Goal: Download file/media

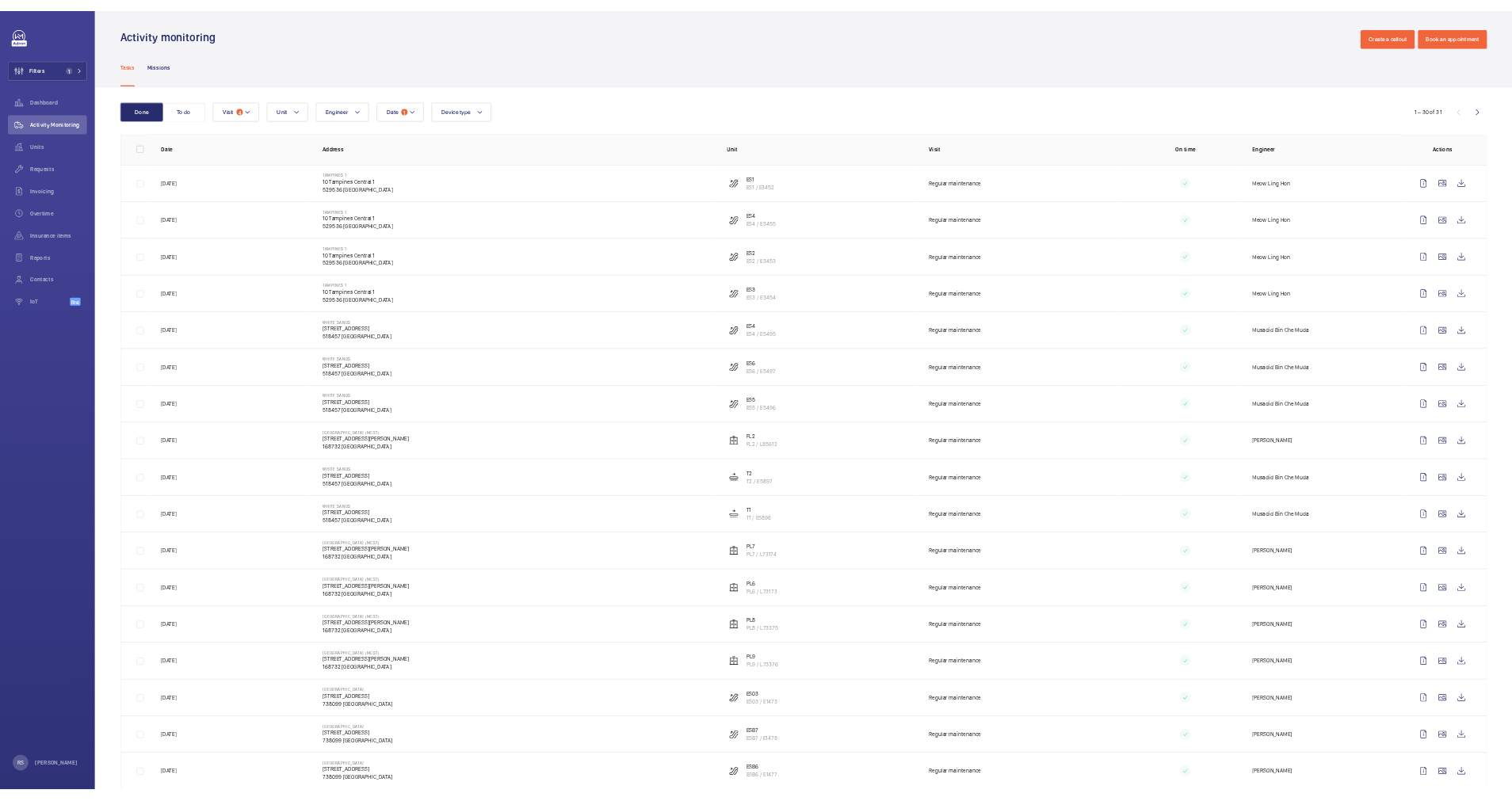
scroll to position [594, 0]
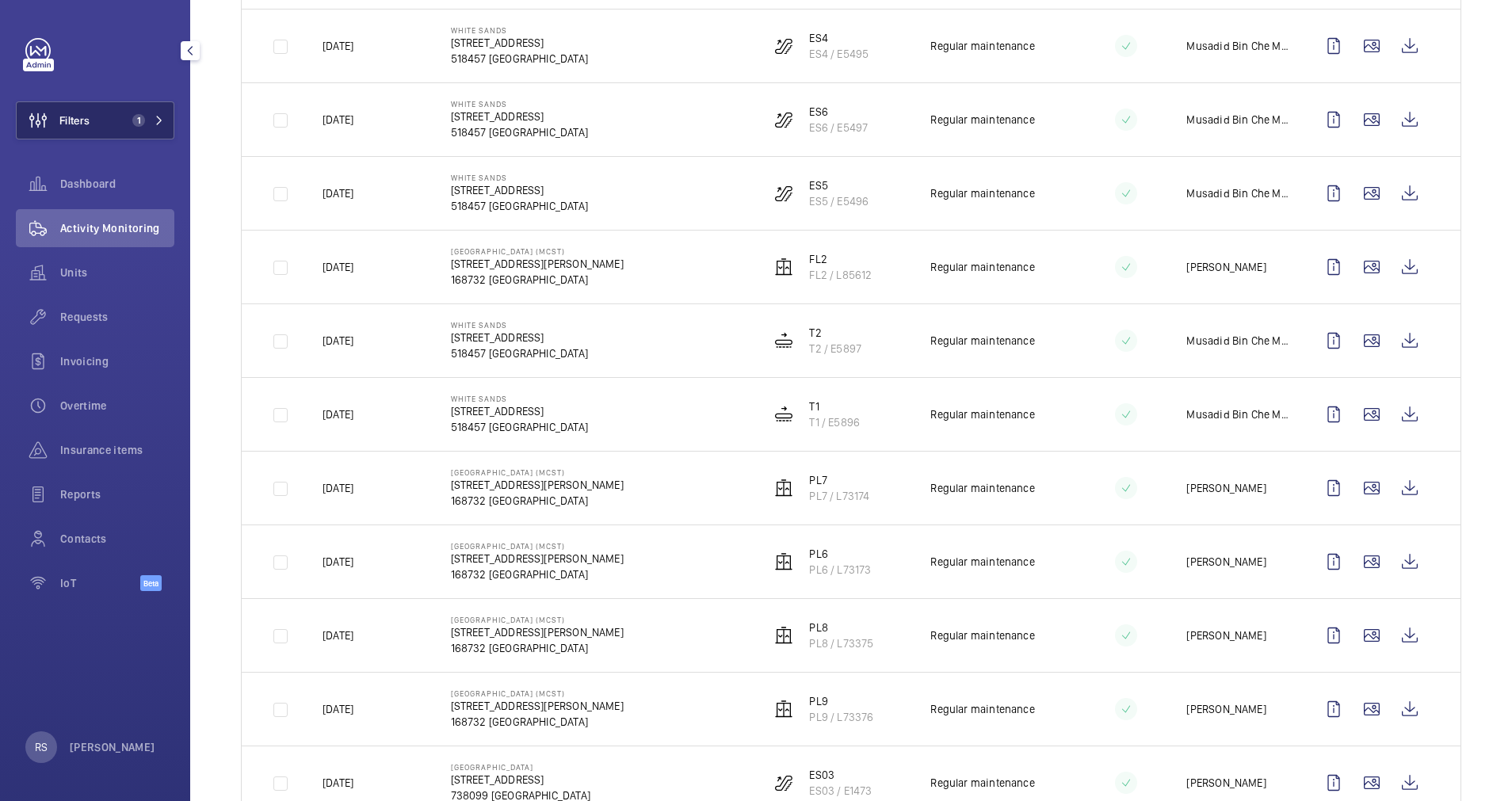
click at [171, 126] on button "Filters 1" at bounding box center [95, 119] width 158 height 38
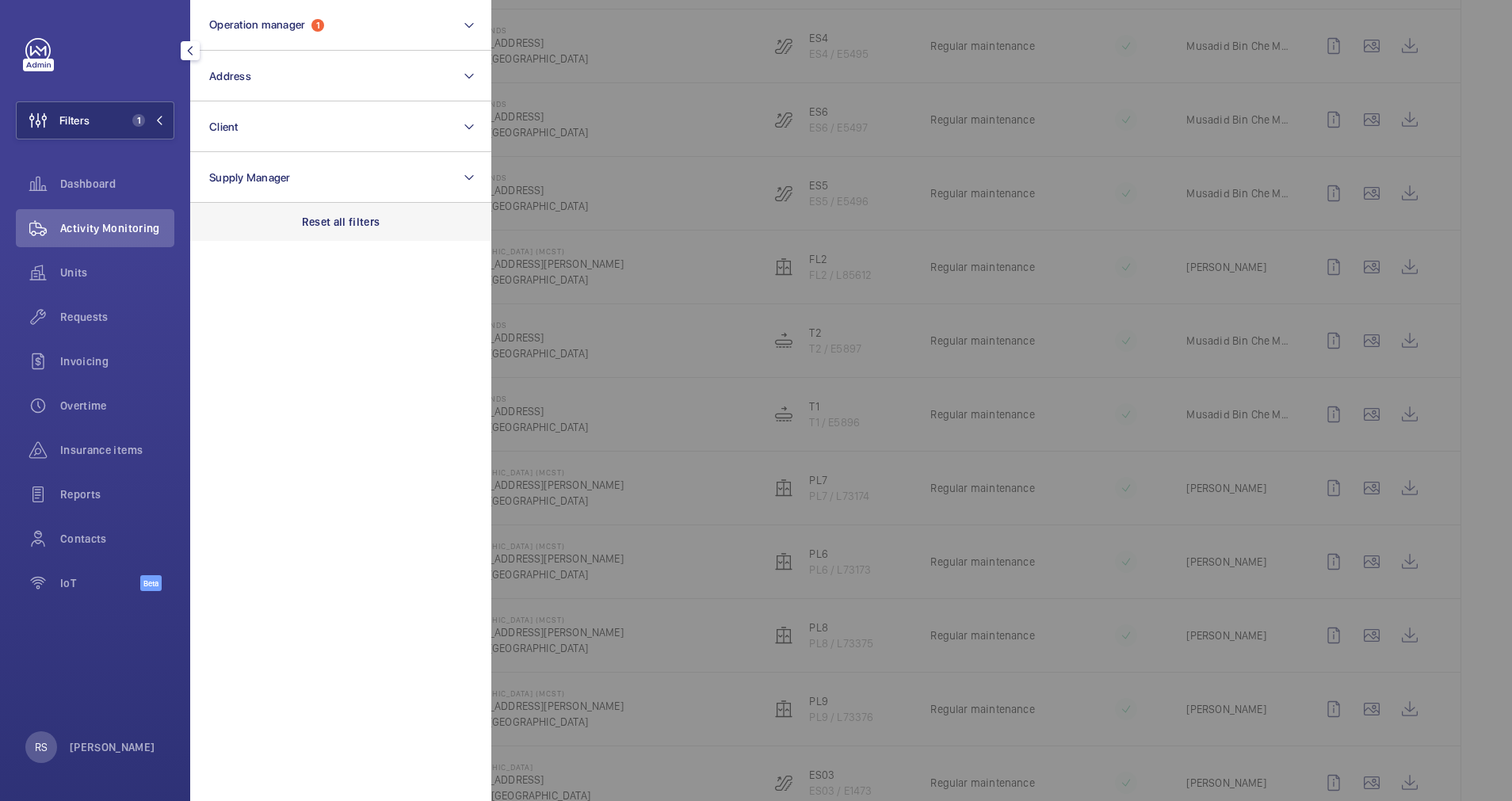
click at [362, 227] on p "Reset all filters" at bounding box center [340, 221] width 78 height 16
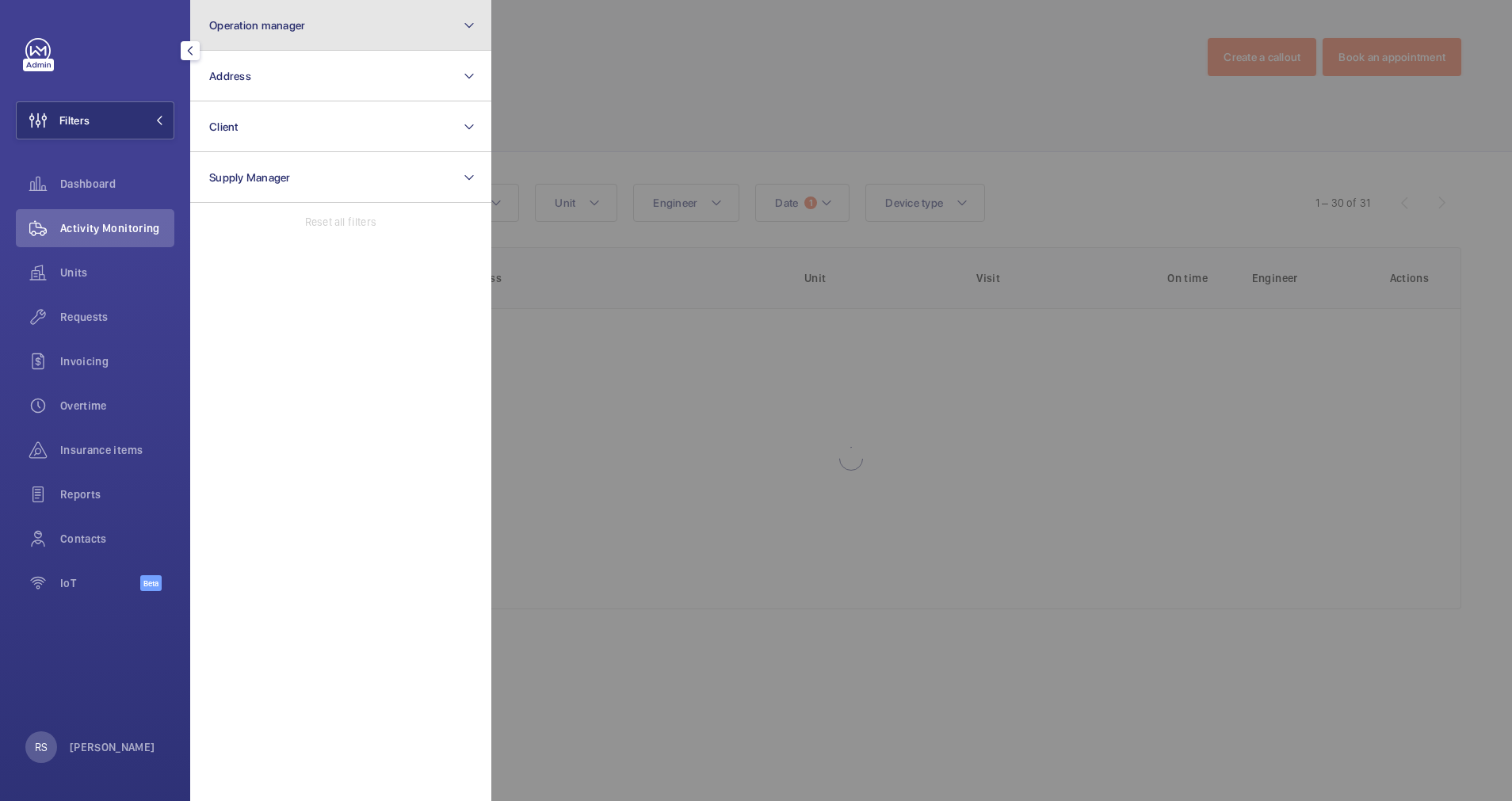
click at [339, 32] on button "Operation manager" at bounding box center [341, 25] width 301 height 51
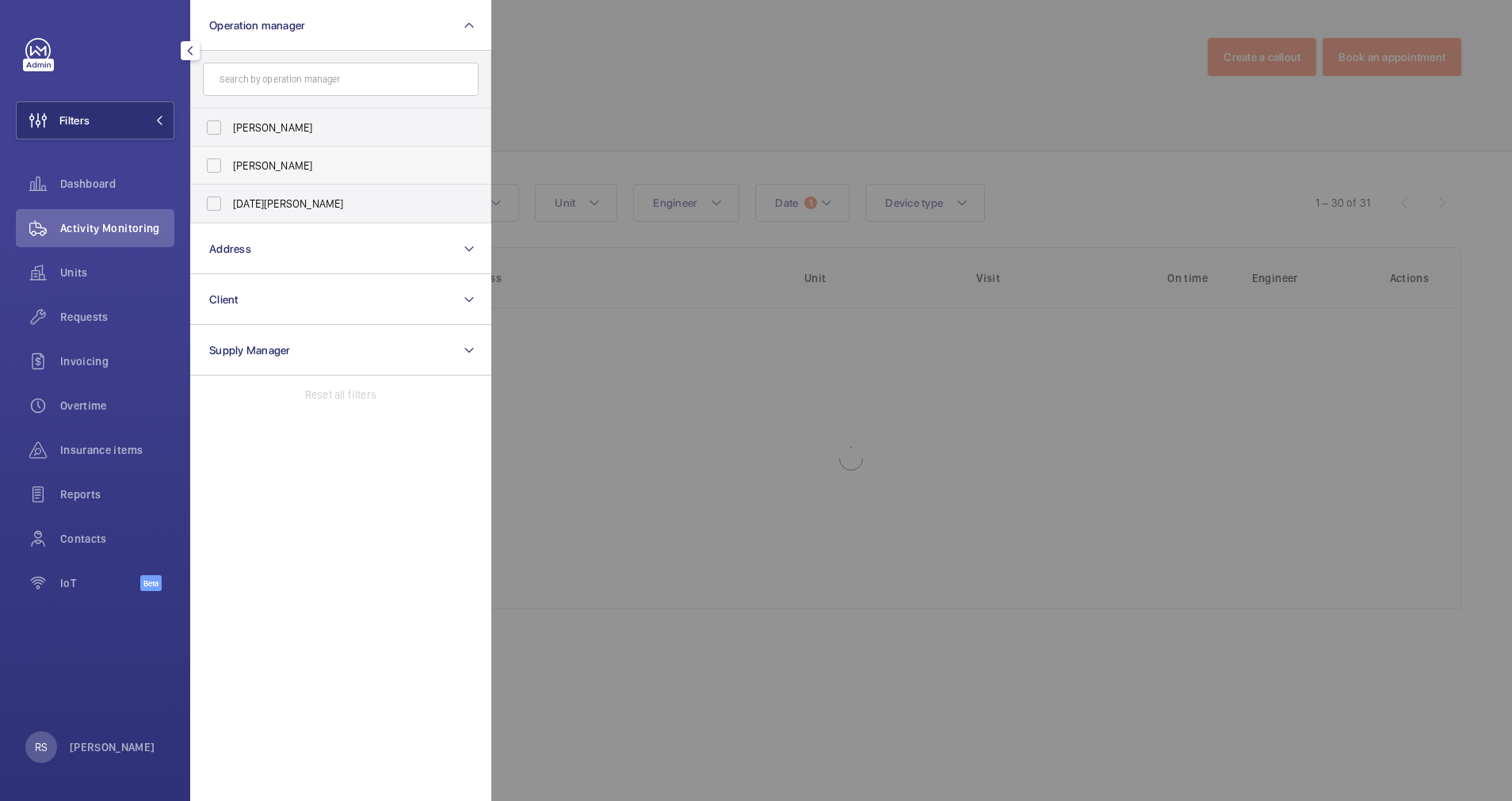
click at [282, 168] on span "[PERSON_NAME]" at bounding box center [341, 165] width 218 height 16
click at [230, 168] on input "[PERSON_NAME]" at bounding box center [214, 165] width 31 height 31
checkbox input "true"
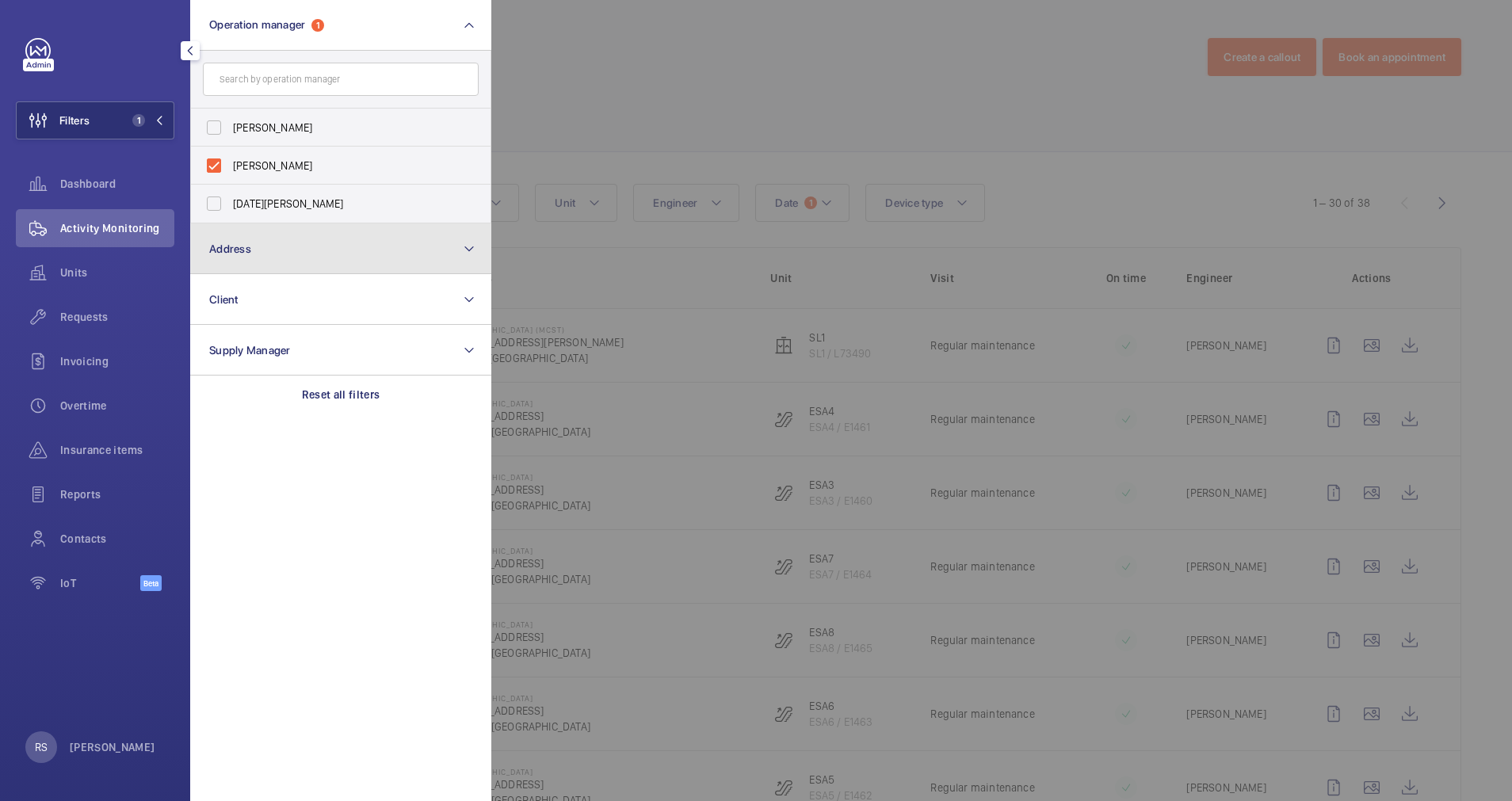
click at [267, 244] on button "Address" at bounding box center [341, 248] width 301 height 51
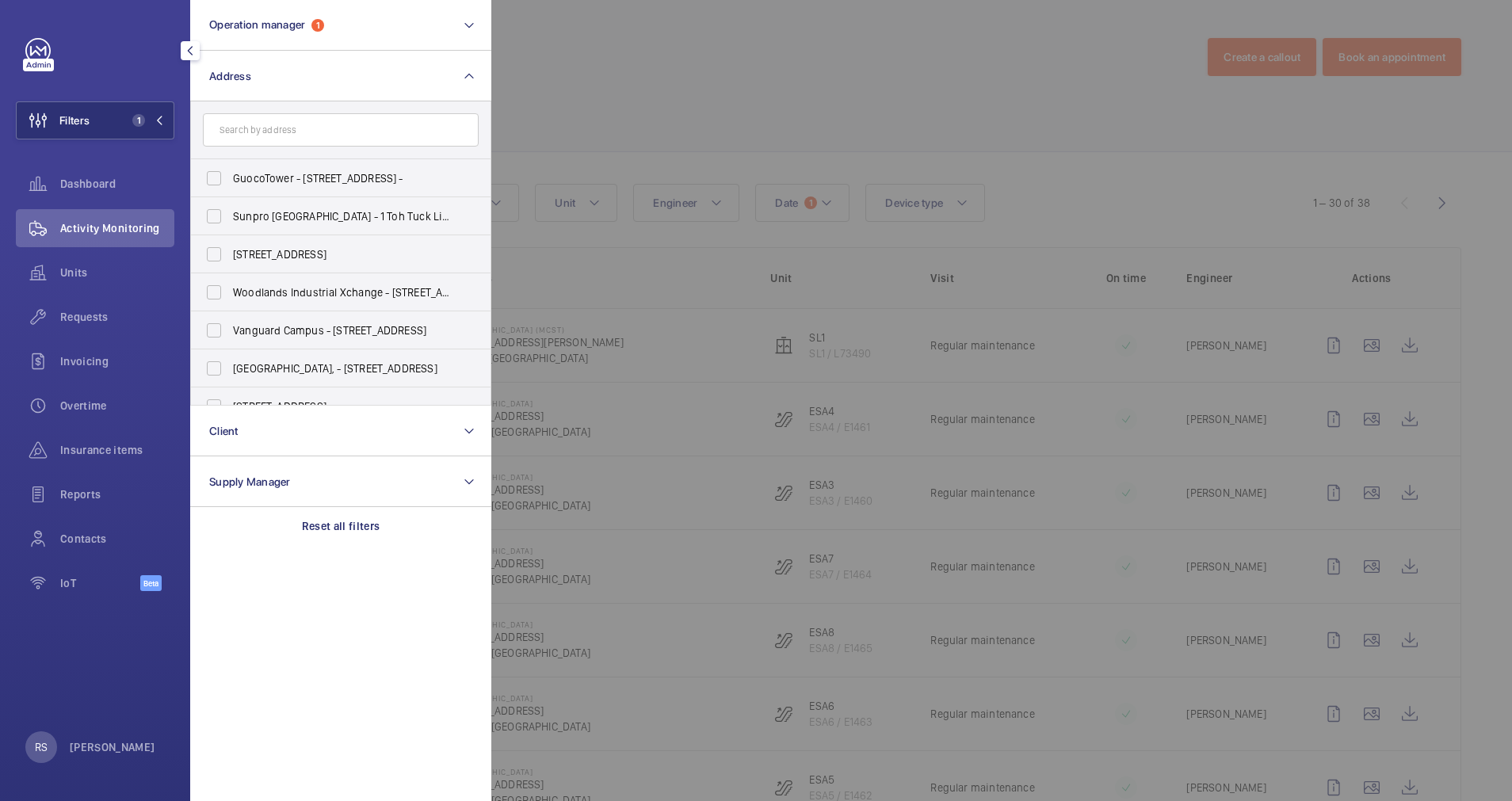
click at [286, 130] on input "text" at bounding box center [341, 130] width 276 height 33
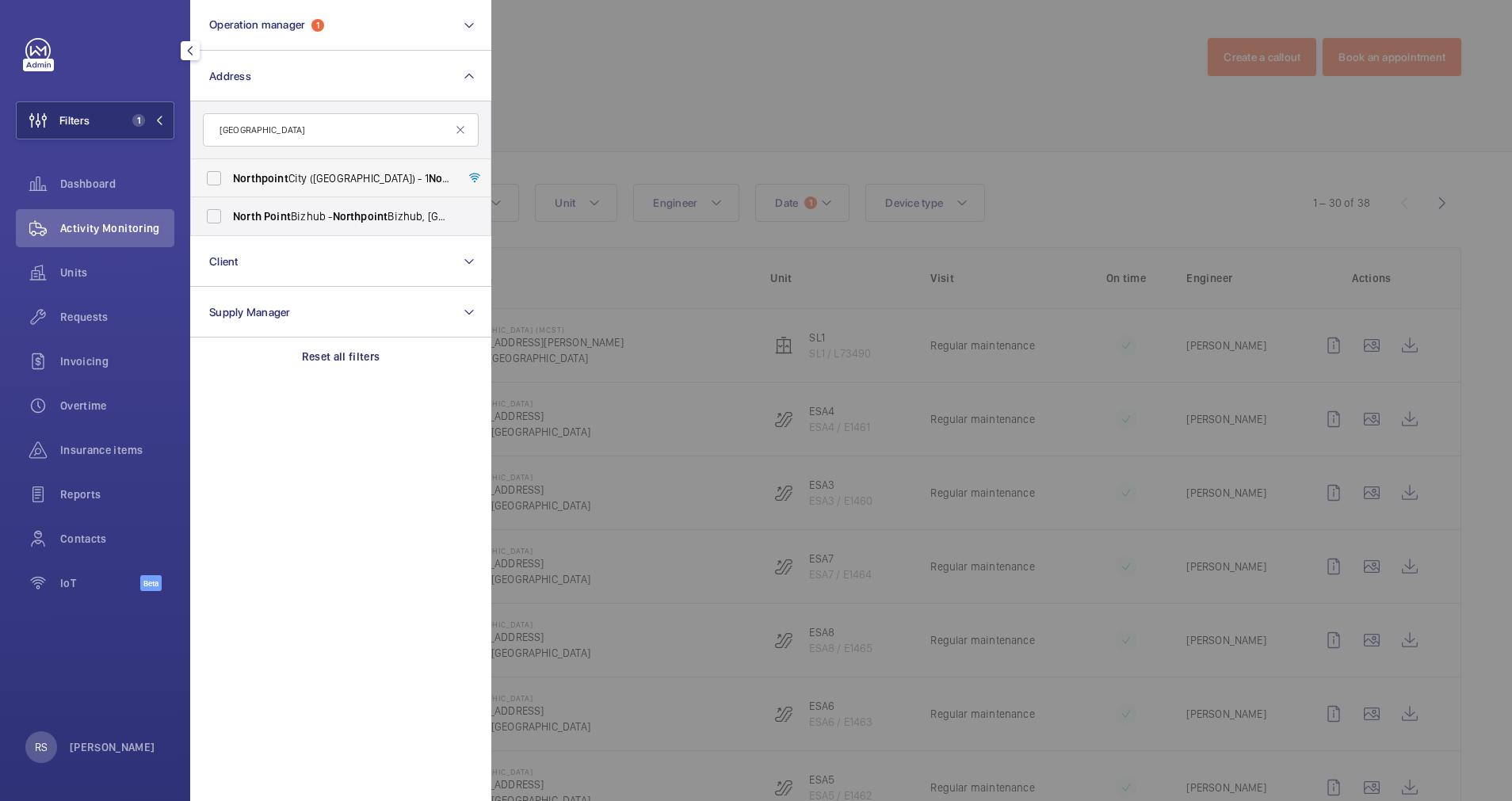
type input "[GEOGRAPHIC_DATA]"
click at [307, 183] on span "[GEOGRAPHIC_DATA] ([GEOGRAPHIC_DATA]) - [STREET_ADDRESS]" at bounding box center [341, 177] width 218 height 16
click at [230, 183] on input "[GEOGRAPHIC_DATA] ([GEOGRAPHIC_DATA]) - [STREET_ADDRESS]" at bounding box center [214, 178] width 31 height 31
checkbox input "true"
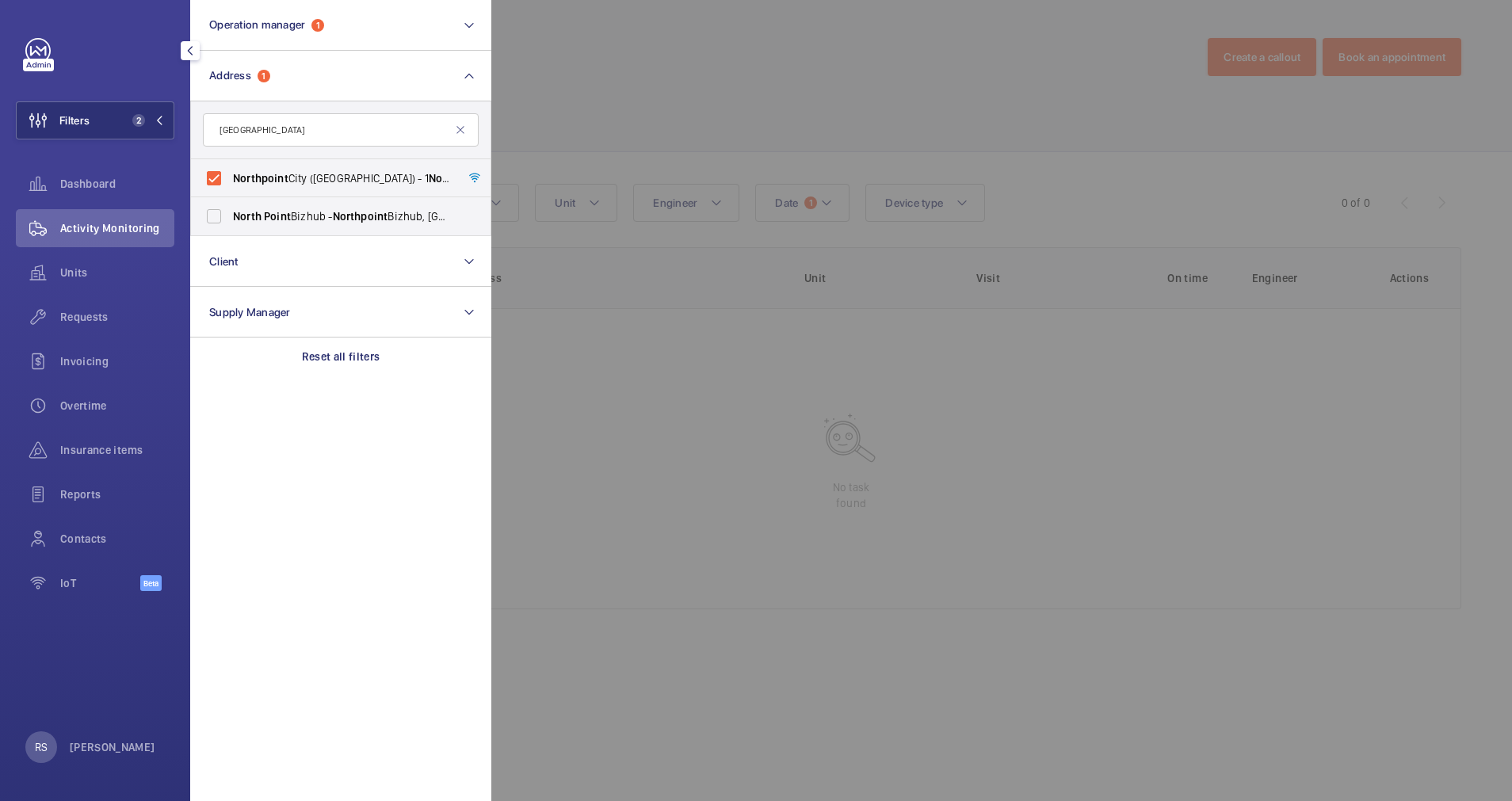
click at [667, 99] on div at bounding box center [1246, 400] width 1512 height 801
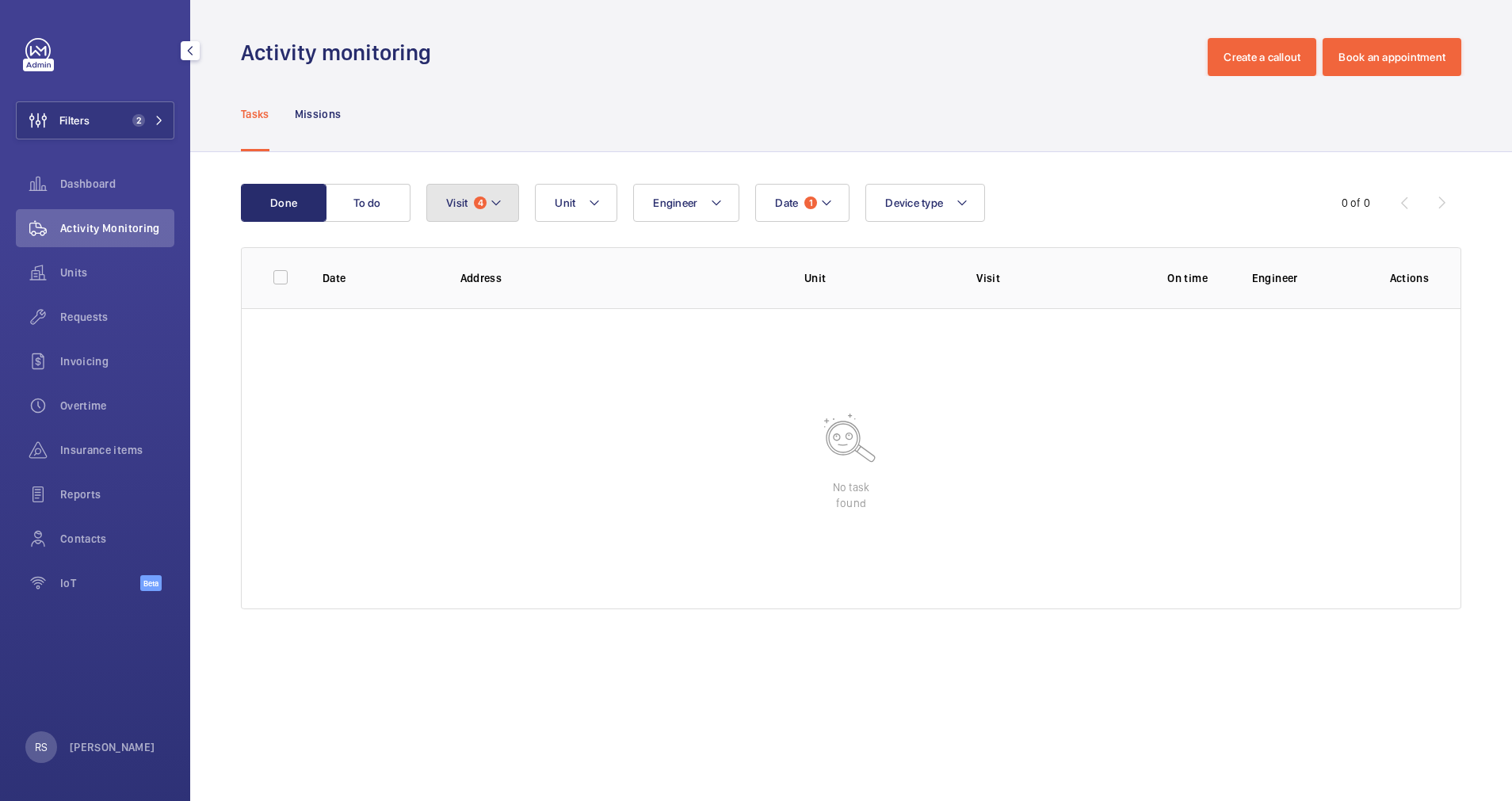
click at [511, 209] on button "Visit 4" at bounding box center [472, 202] width 93 height 38
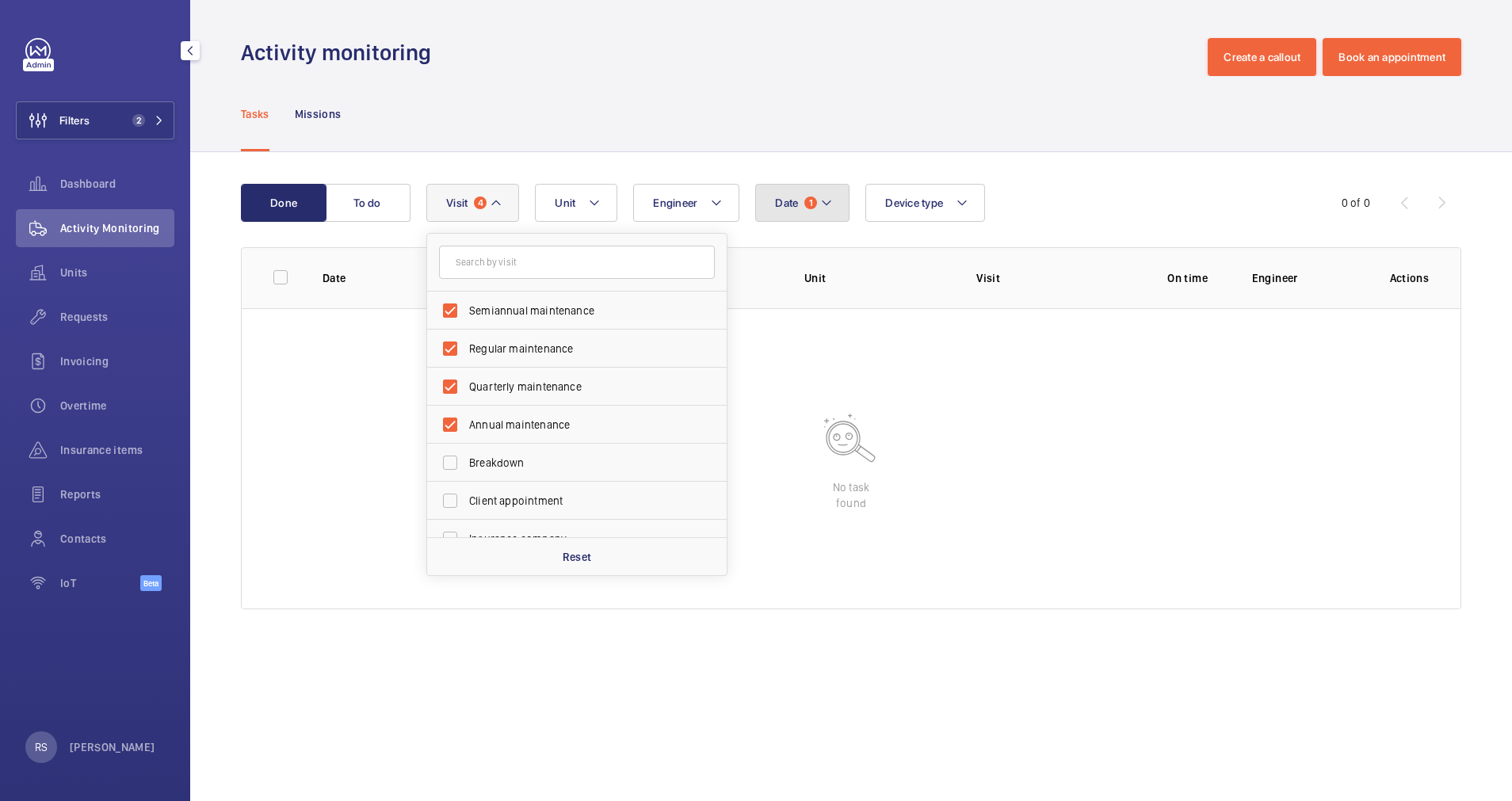
click at [828, 219] on button "Date 1" at bounding box center [802, 202] width 95 height 38
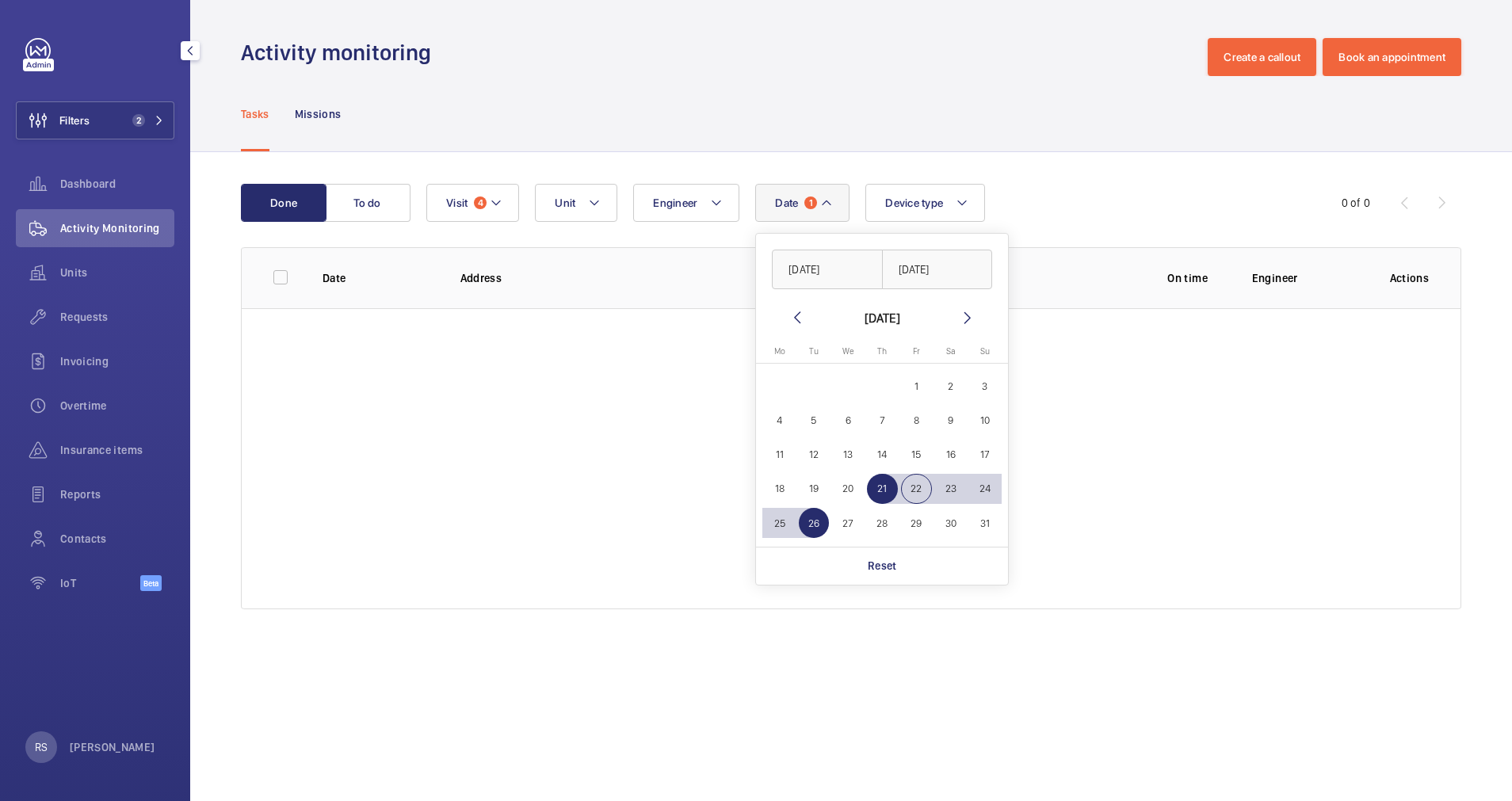
click at [800, 322] on mat-icon at bounding box center [797, 317] width 19 height 19
click at [810, 383] on span "1" at bounding box center [814, 386] width 31 height 31
type input "[DATE]"
click at [887, 531] on span "31" at bounding box center [882, 524] width 31 height 31
type input "[DATE]"
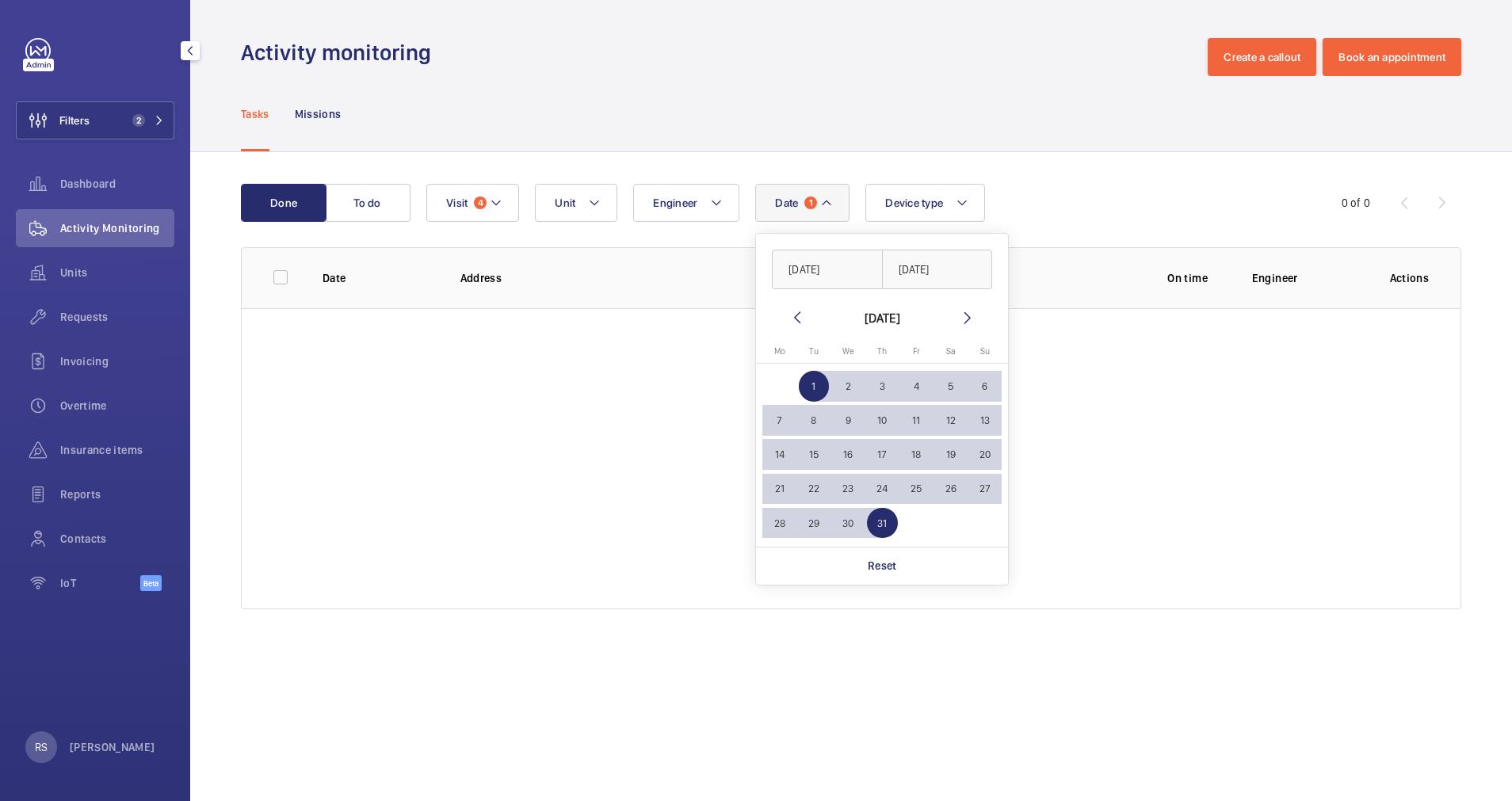
click at [1132, 488] on div at bounding box center [851, 458] width 1219 height 301
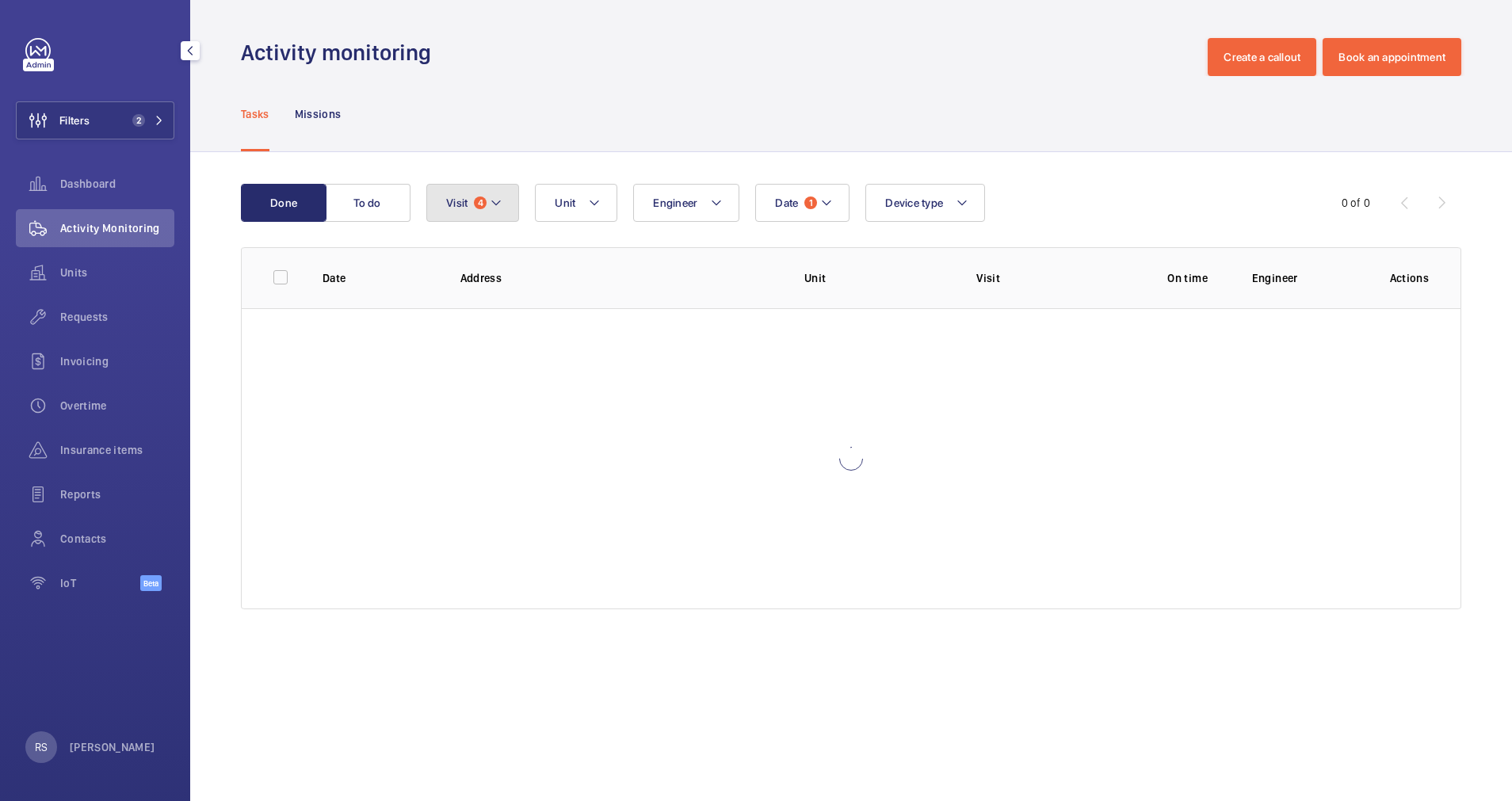
click at [491, 209] on mat-icon at bounding box center [496, 202] width 13 height 19
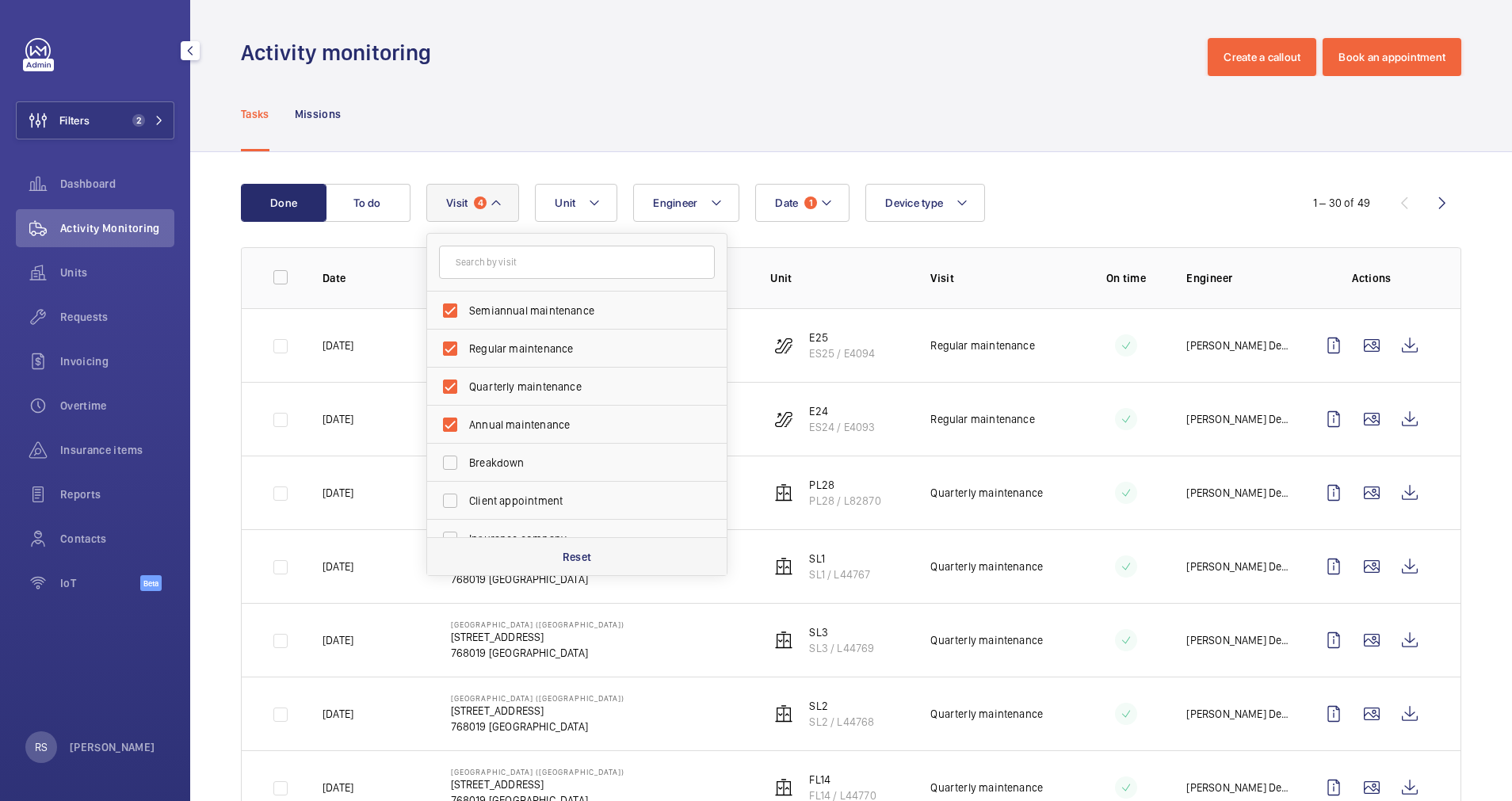
click at [582, 558] on p "Reset" at bounding box center [577, 556] width 29 height 16
checkbox input "false"
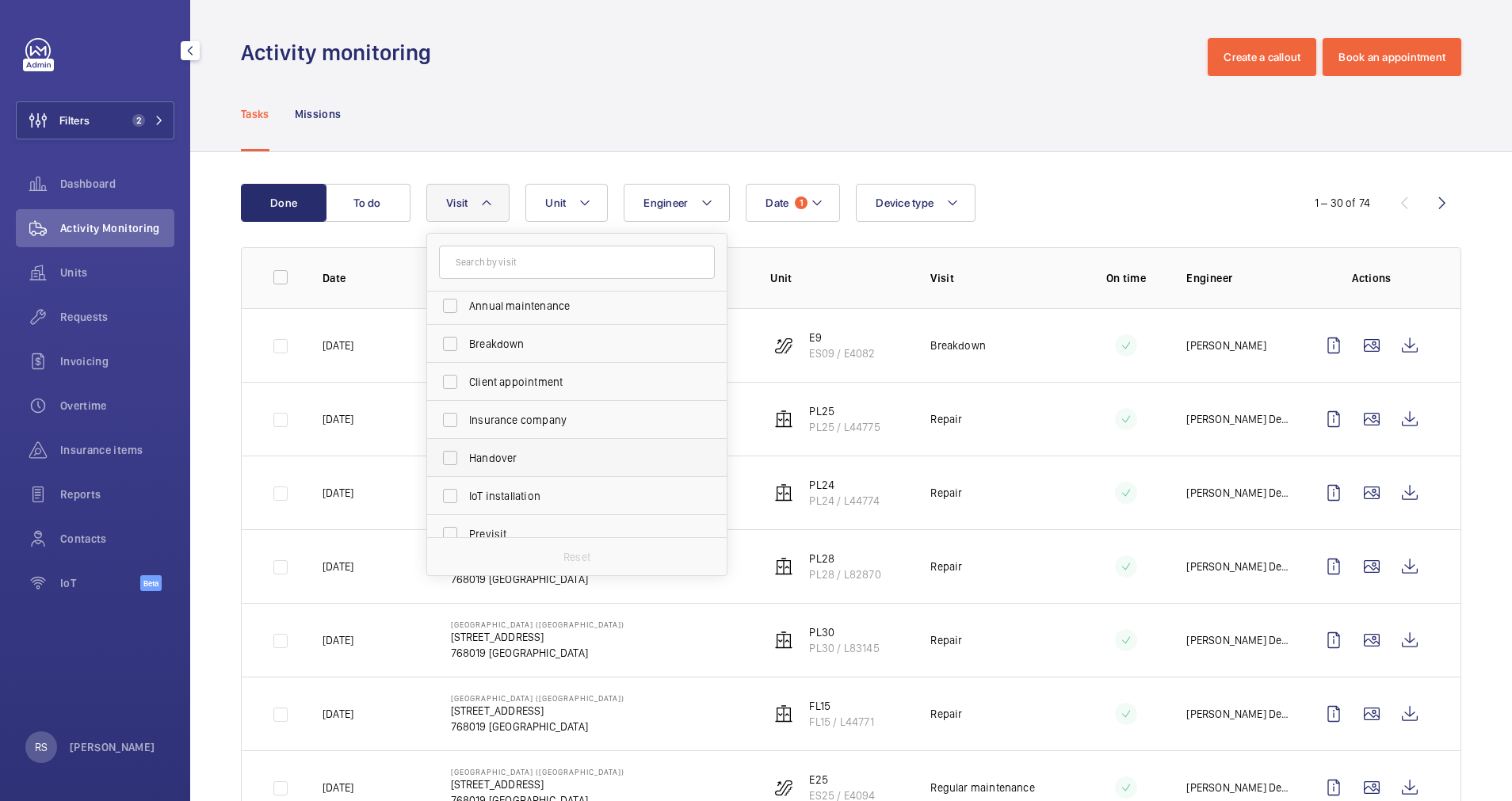
scroll to position [238, 0]
click at [519, 460] on span "Repair" at bounding box center [577, 452] width 218 height 16
click at [466, 460] on input "Repair" at bounding box center [449, 453] width 31 height 31
checkbox input "true"
click at [711, 47] on div "Activity monitoring Create a callout Book an appointment" at bounding box center [851, 56] width 1221 height 38
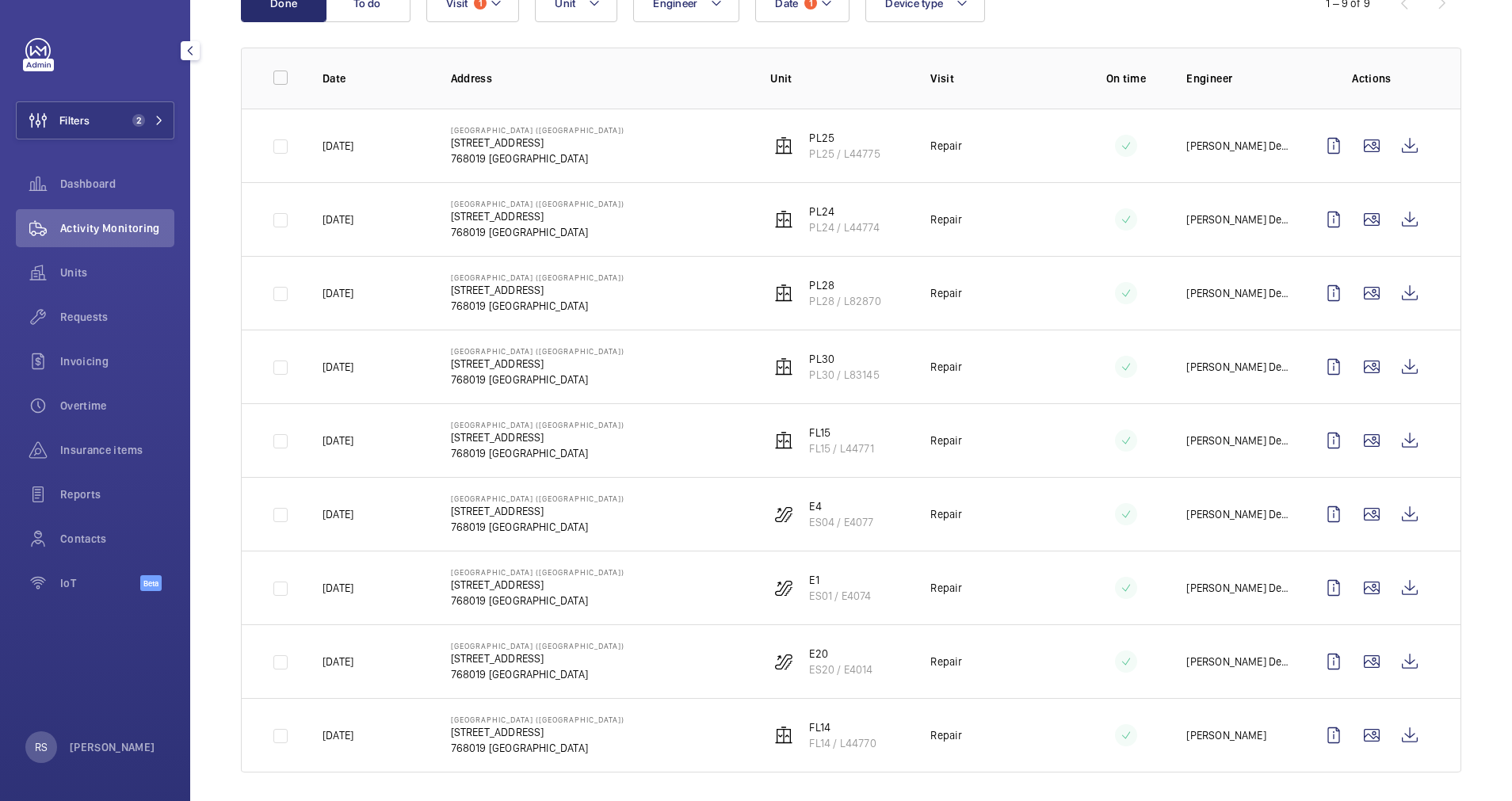
scroll to position [209, 0]
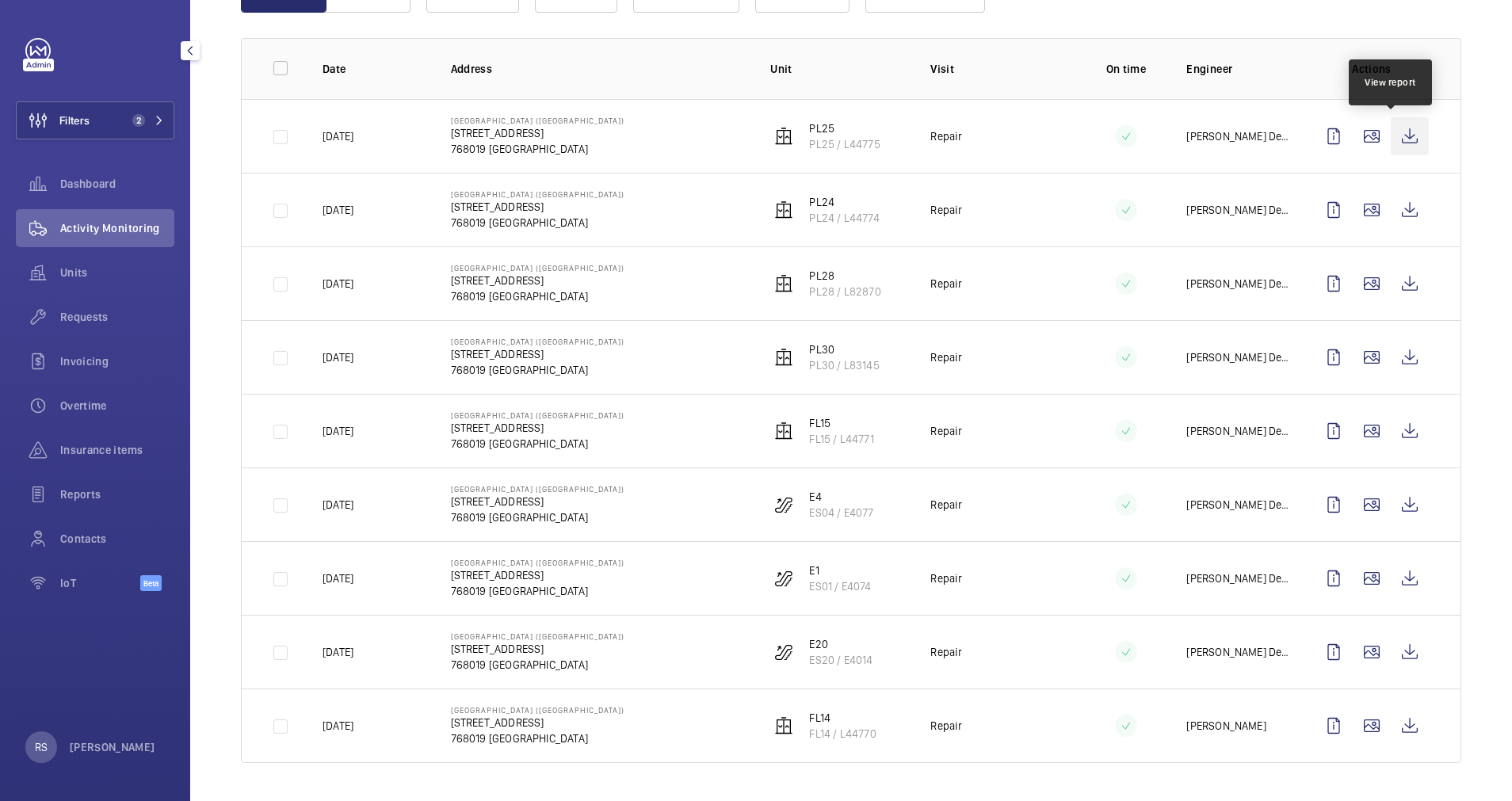
click at [1391, 152] on wm-front-icon-button at bounding box center [1409, 136] width 38 height 38
click at [1391, 216] on wm-front-icon-button at bounding box center [1409, 209] width 38 height 38
click at [1393, 278] on wm-front-icon-button at bounding box center [1409, 283] width 38 height 38
click at [1398, 429] on wm-front-icon-button at bounding box center [1409, 430] width 38 height 38
click at [1399, 513] on wm-front-icon-button at bounding box center [1409, 503] width 38 height 38
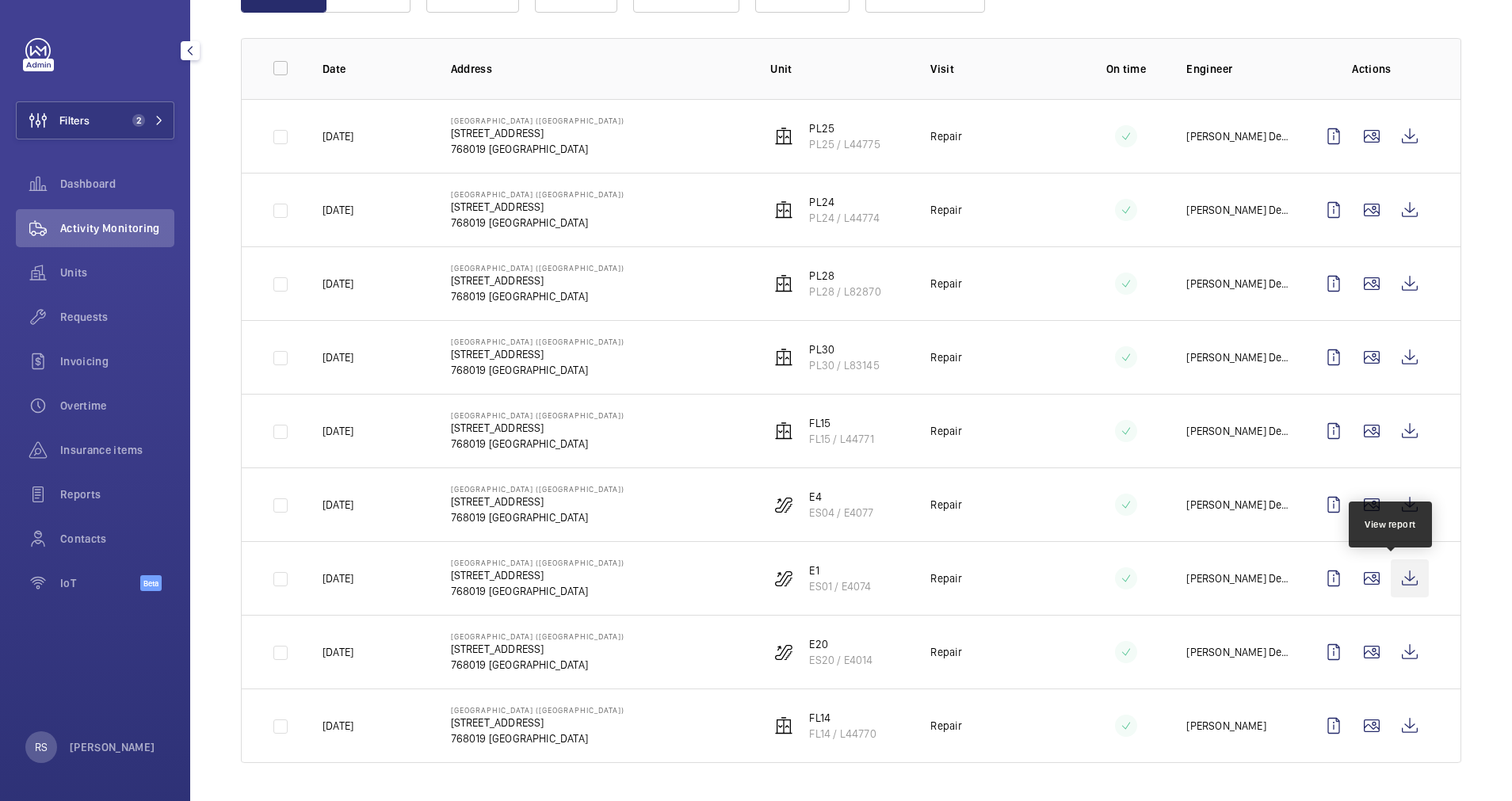
click at [1396, 582] on wm-front-icon-button at bounding box center [1409, 578] width 38 height 38
click at [1391, 653] on wm-front-icon-button at bounding box center [1409, 651] width 38 height 38
click at [1401, 730] on wm-front-icon-button at bounding box center [1409, 725] width 38 height 38
